Goal: Communication & Community: Share content

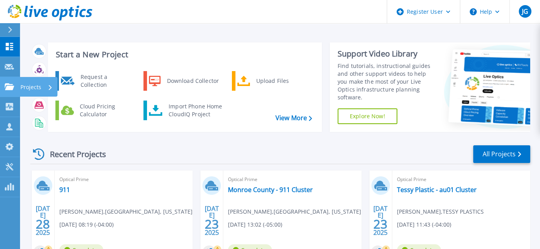
click at [6, 89] on icon at bounding box center [9, 86] width 9 height 7
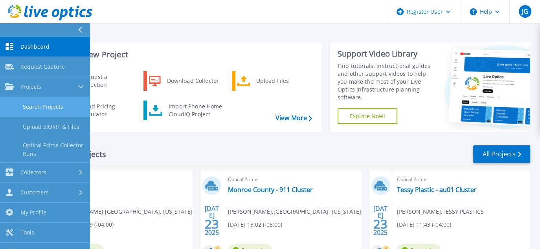
click at [33, 104] on link "Search Projects" at bounding box center [45, 107] width 90 height 20
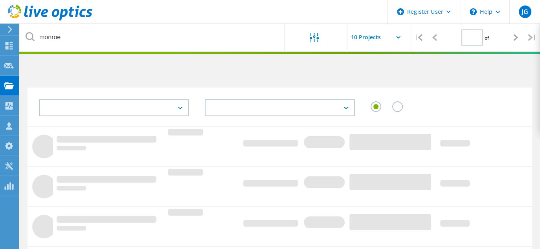
type input "1"
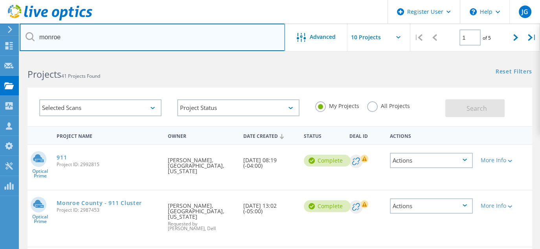
drag, startPoint x: 87, startPoint y: 35, endPoint x: 35, endPoint y: 34, distance: 52.3
click at [35, 34] on input "monroe" at bounding box center [152, 38] width 265 height 28
type input "tessy"
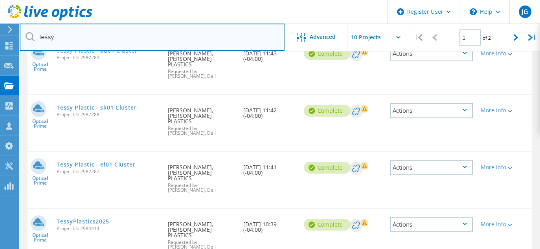
scroll to position [142, 0]
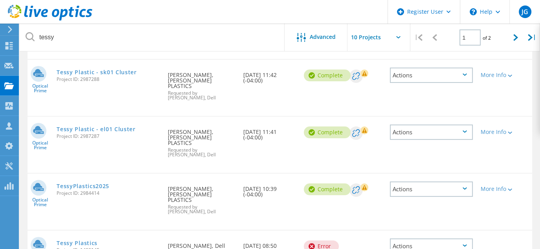
click at [466, 187] on icon at bounding box center [465, 188] width 4 height 2
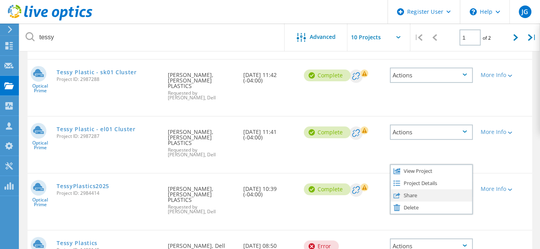
click at [424, 189] on div "Share" at bounding box center [431, 195] width 81 height 12
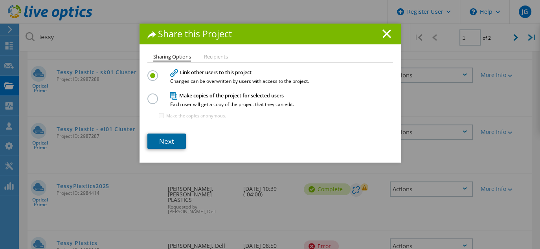
click at [169, 138] on link "Next" at bounding box center [166, 141] width 39 height 15
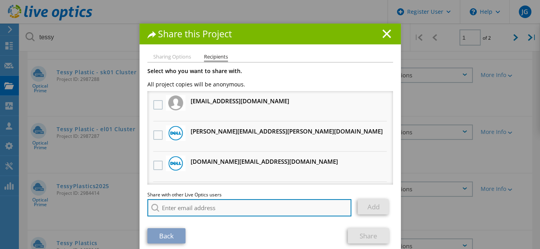
click at [185, 206] on input "search" at bounding box center [249, 207] width 204 height 17
paste input "frank.lempitsky@nutanix.com"
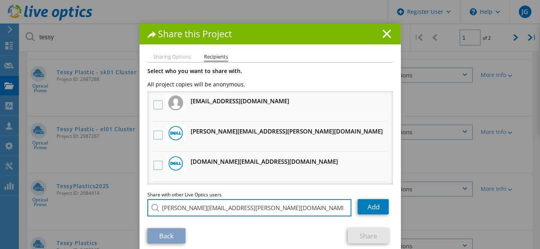
type input "frank.lempitsky@nutanix.com"
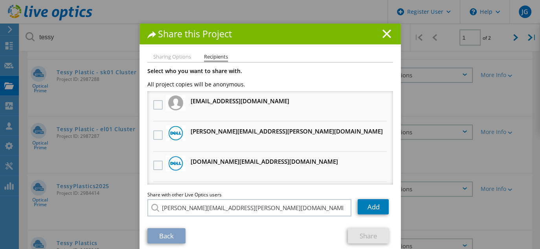
click at [185, 219] on div "Share with other Live Optics users Enter a single email address and click add. …" at bounding box center [270, 207] width 246 height 28
click at [371, 206] on link "Add" at bounding box center [373, 206] width 31 height 15
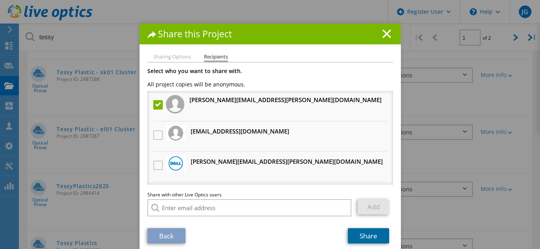
click at [356, 234] on link "Share" at bounding box center [368, 235] width 41 height 15
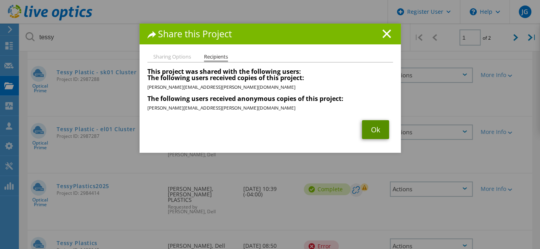
click at [366, 124] on link "Ok" at bounding box center [375, 129] width 27 height 19
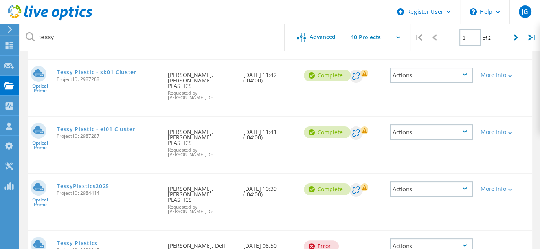
click at [467, 125] on div "Actions" at bounding box center [431, 132] width 83 height 15
click at [415, 132] on div "Share" at bounding box center [431, 138] width 81 height 12
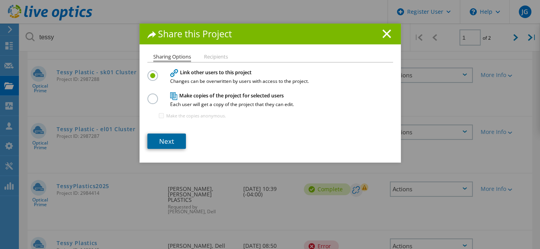
click at [162, 140] on link "Next" at bounding box center [166, 141] width 39 height 15
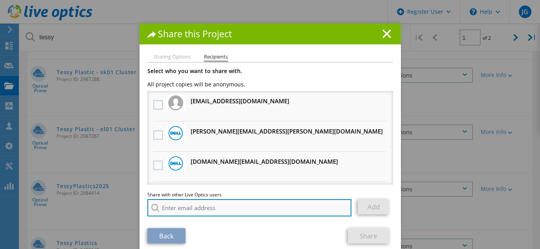
click at [204, 213] on input "search" at bounding box center [249, 207] width 204 height 17
paste input "frank.lempitsky@nutanix.com"
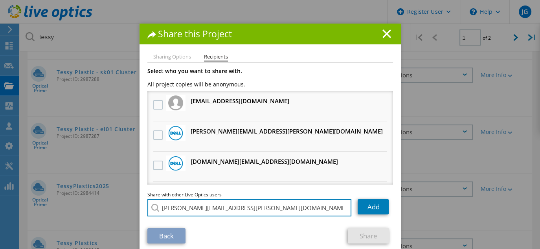
type input "frank.lempitsky@nutanix.com"
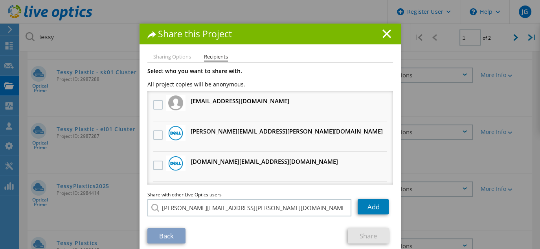
click at [183, 221] on section "Select who you want to share with. All project copies will be anonymous. jburns…" at bounding box center [270, 155] width 246 height 175
click at [367, 203] on link "Add" at bounding box center [373, 206] width 31 height 15
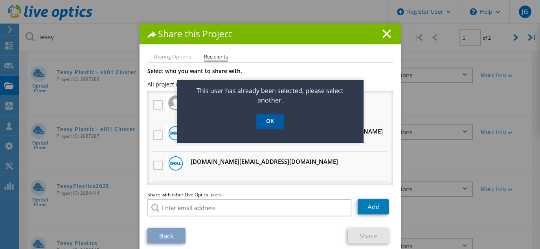
click at [266, 124] on link "OK" at bounding box center [270, 121] width 28 height 15
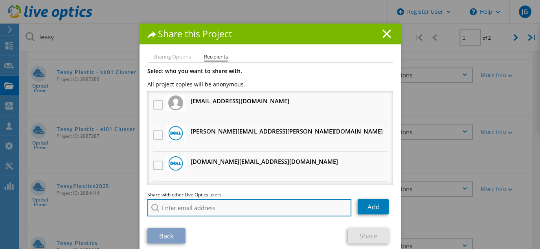
click at [190, 199] on input "search" at bounding box center [249, 207] width 204 height 17
paste input "frank.lempitsky@nutanix.com"
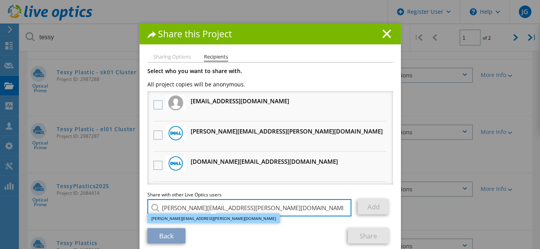
type input "frank.lempitsky@nutanix.com"
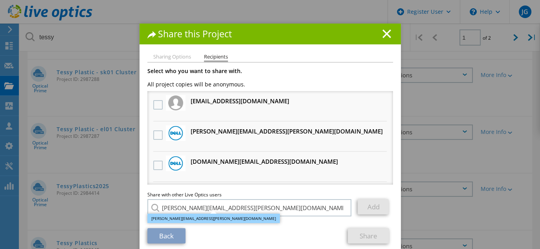
click at [171, 218] on li "frank.lempitsky@nutanix.com" at bounding box center [213, 218] width 132 height 9
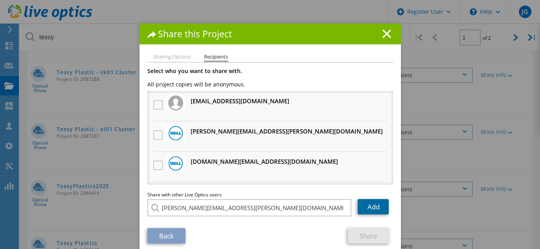
click at [368, 205] on link "Add" at bounding box center [373, 206] width 31 height 15
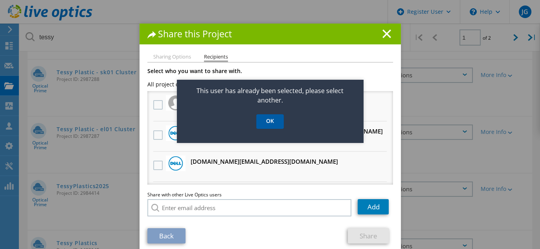
click at [268, 122] on link "OK" at bounding box center [270, 121] width 28 height 15
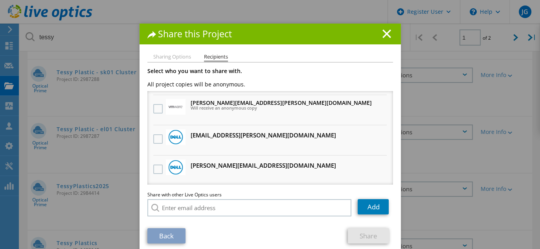
scroll to position [87, 0]
click at [153, 110] on label at bounding box center [158, 108] width 11 height 9
click at [0, 0] on input "checkbox" at bounding box center [0, 0] width 0 height 0
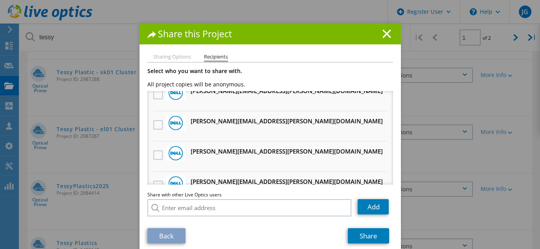
scroll to position [473, 0]
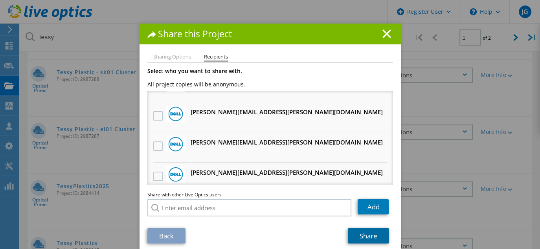
click at [360, 239] on link "Share" at bounding box center [368, 235] width 41 height 15
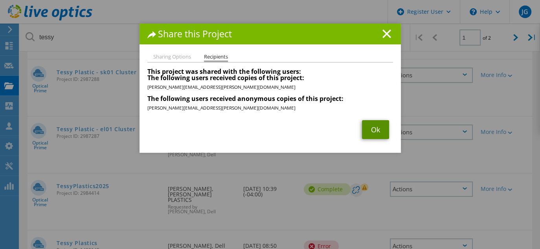
click at [369, 125] on link "Ok" at bounding box center [375, 129] width 27 height 19
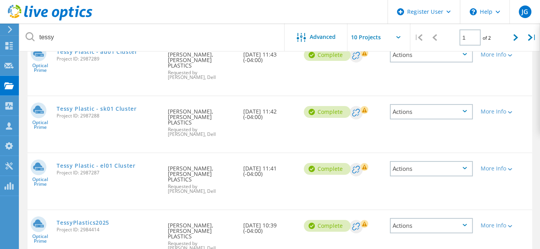
scroll to position [106, 0]
click at [465, 110] on icon at bounding box center [465, 111] width 4 height 2
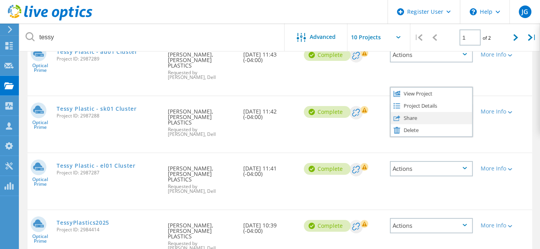
click at [425, 112] on div "Share" at bounding box center [431, 118] width 81 height 12
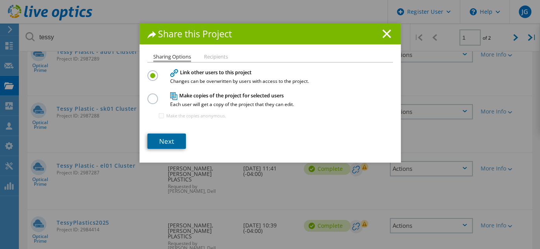
click at [168, 139] on link "Next" at bounding box center [166, 141] width 39 height 15
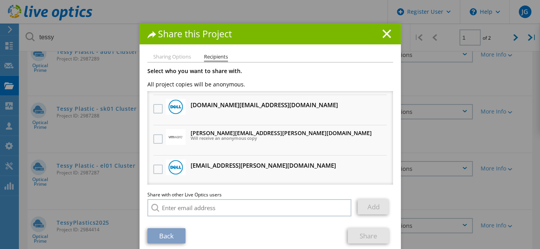
scroll to position [58, 0]
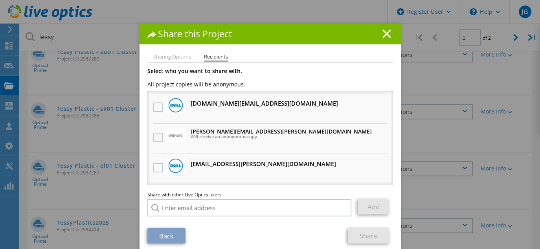
click at [157, 137] on label at bounding box center [158, 137] width 11 height 9
click at [0, 0] on input "checkbox" at bounding box center [0, 0] width 0 height 0
click at [365, 230] on link "Share" at bounding box center [368, 235] width 41 height 15
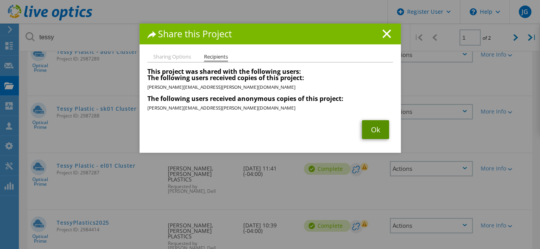
click at [375, 129] on link "Ok" at bounding box center [375, 129] width 27 height 19
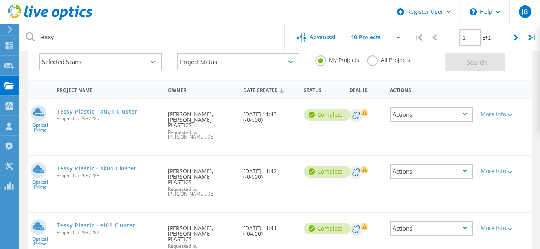
scroll to position [46, 0]
click at [465, 113] on icon at bounding box center [465, 114] width 4 height 2
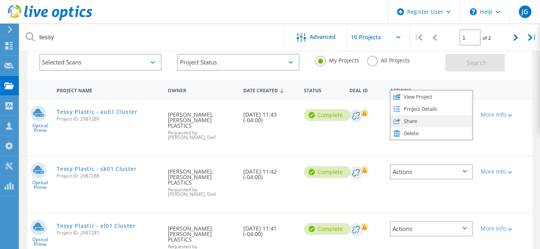
click at [413, 116] on div "Share" at bounding box center [431, 121] width 81 height 12
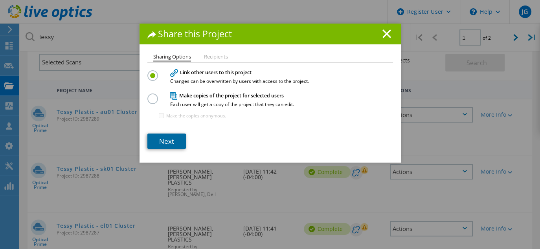
click at [165, 139] on link "Next" at bounding box center [166, 141] width 39 height 15
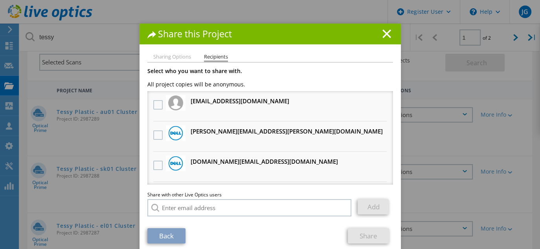
scroll to position [43, 0]
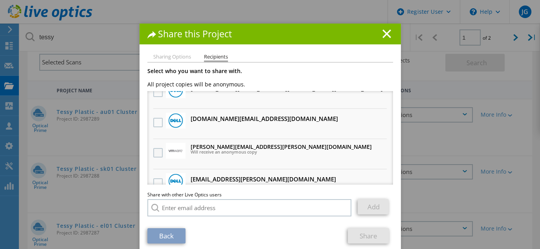
click at [153, 152] on label at bounding box center [158, 152] width 11 height 9
click at [0, 0] on input "checkbox" at bounding box center [0, 0] width 0 height 0
click at [360, 240] on link "Share" at bounding box center [368, 235] width 41 height 15
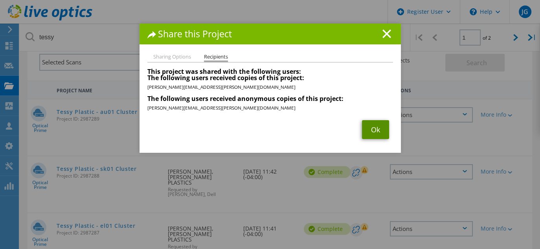
click at [363, 130] on link "Ok" at bounding box center [375, 129] width 27 height 19
